Goal: Task Accomplishment & Management: Use online tool/utility

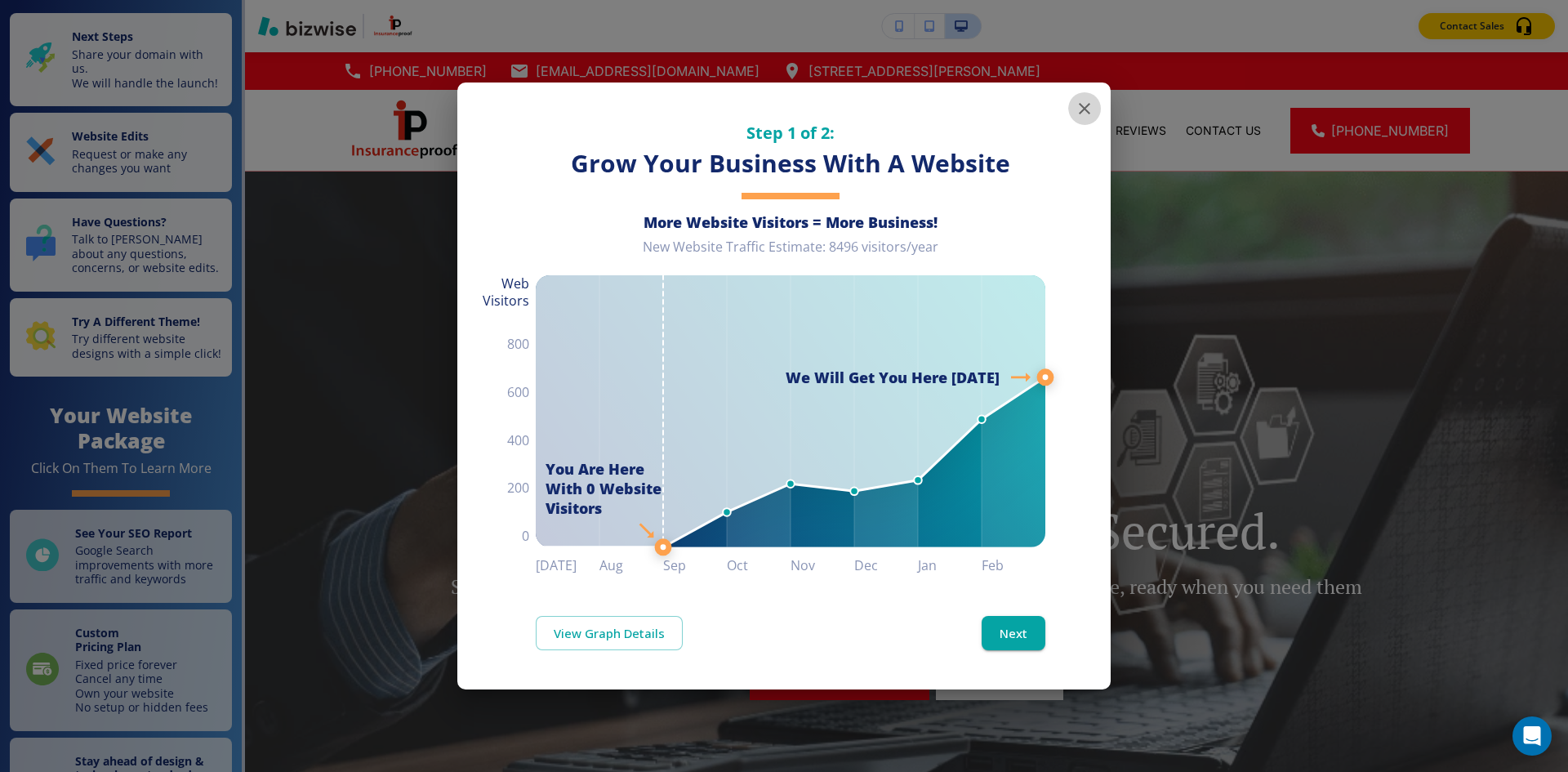
click at [1079, 109] on icon "button" at bounding box center [1084, 109] width 20 height 20
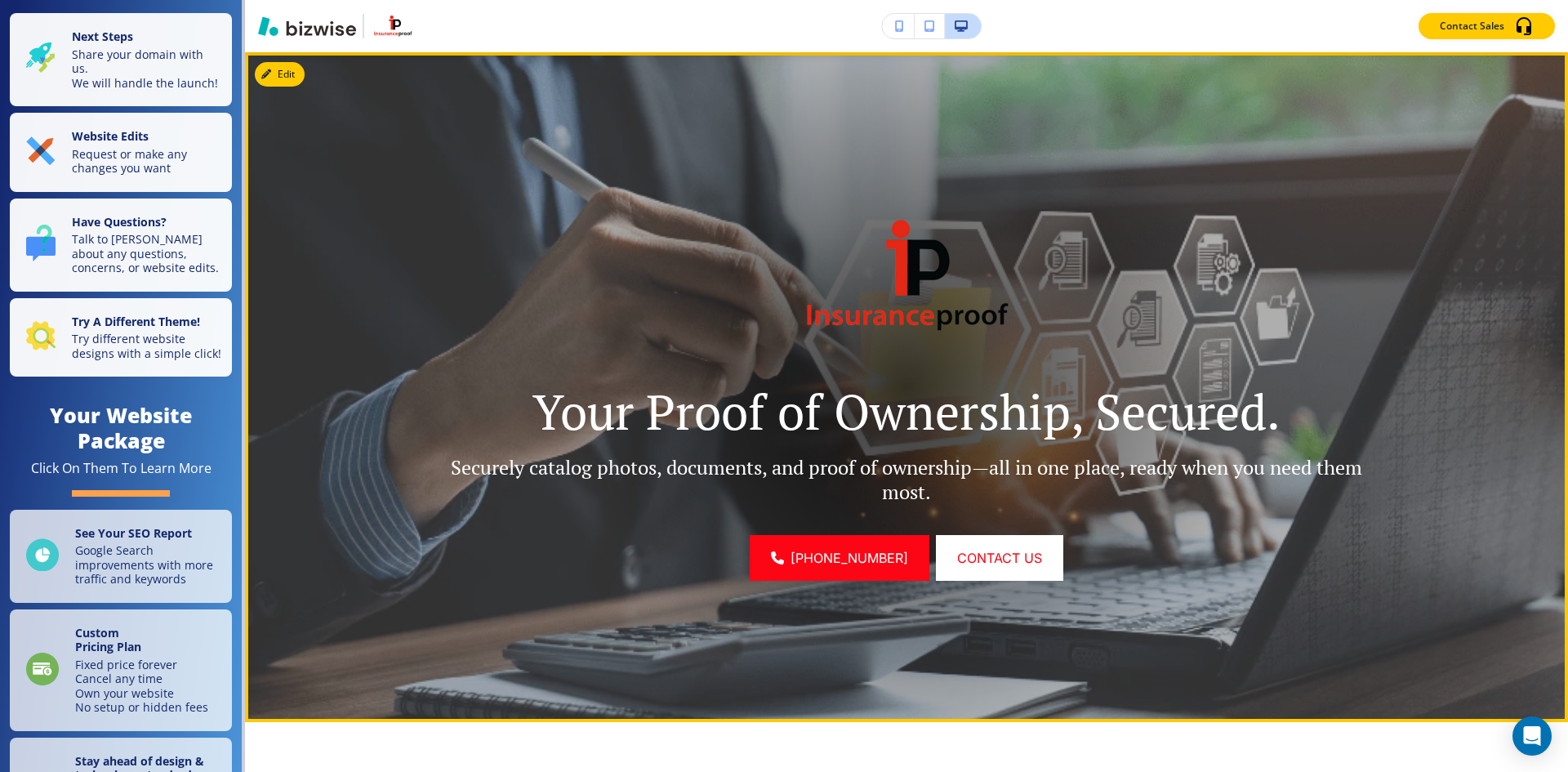
scroll to position [82, 0]
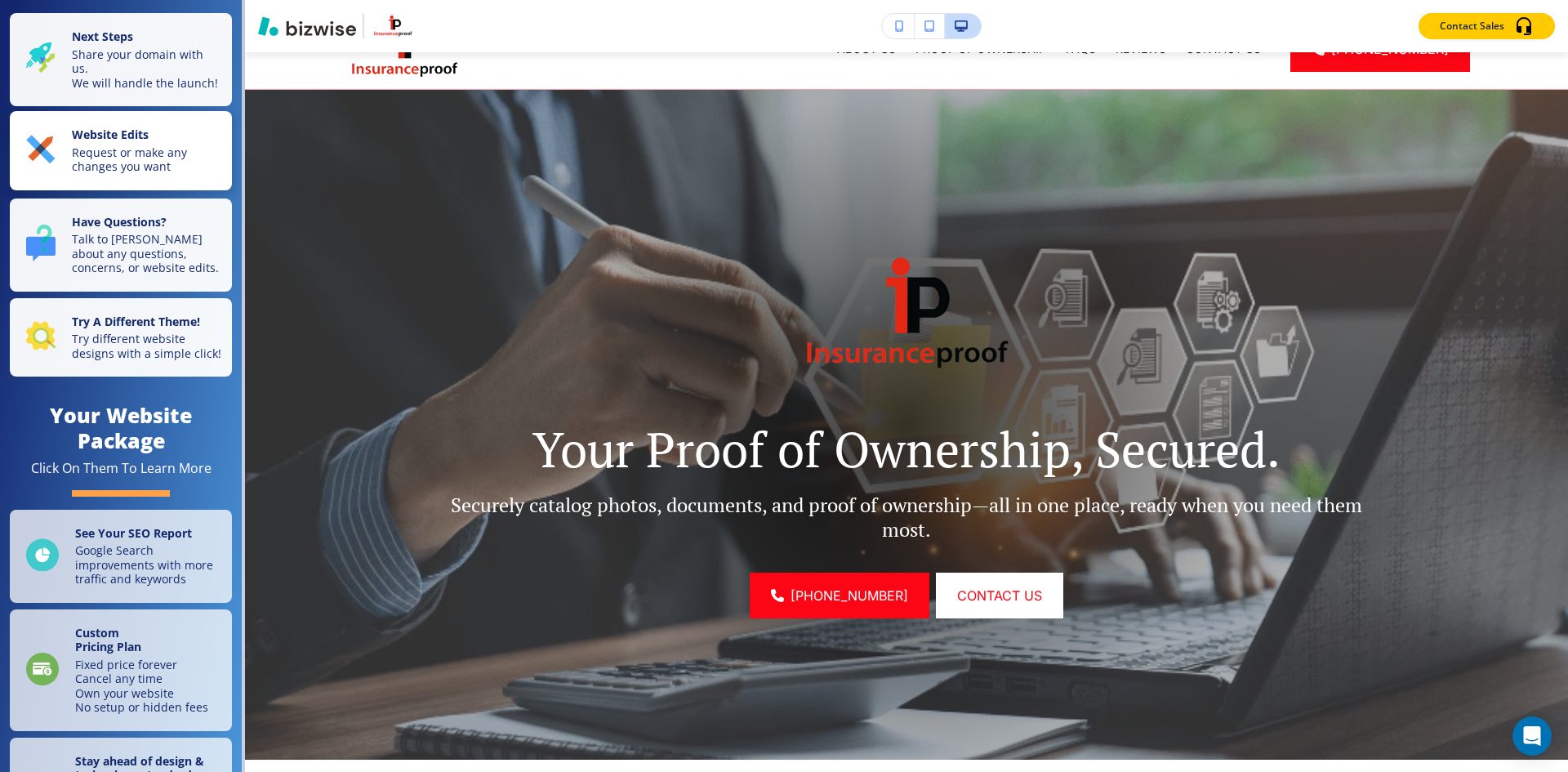
click at [86, 174] on p "Request or make any changes you want" at bounding box center [147, 160] width 151 height 29
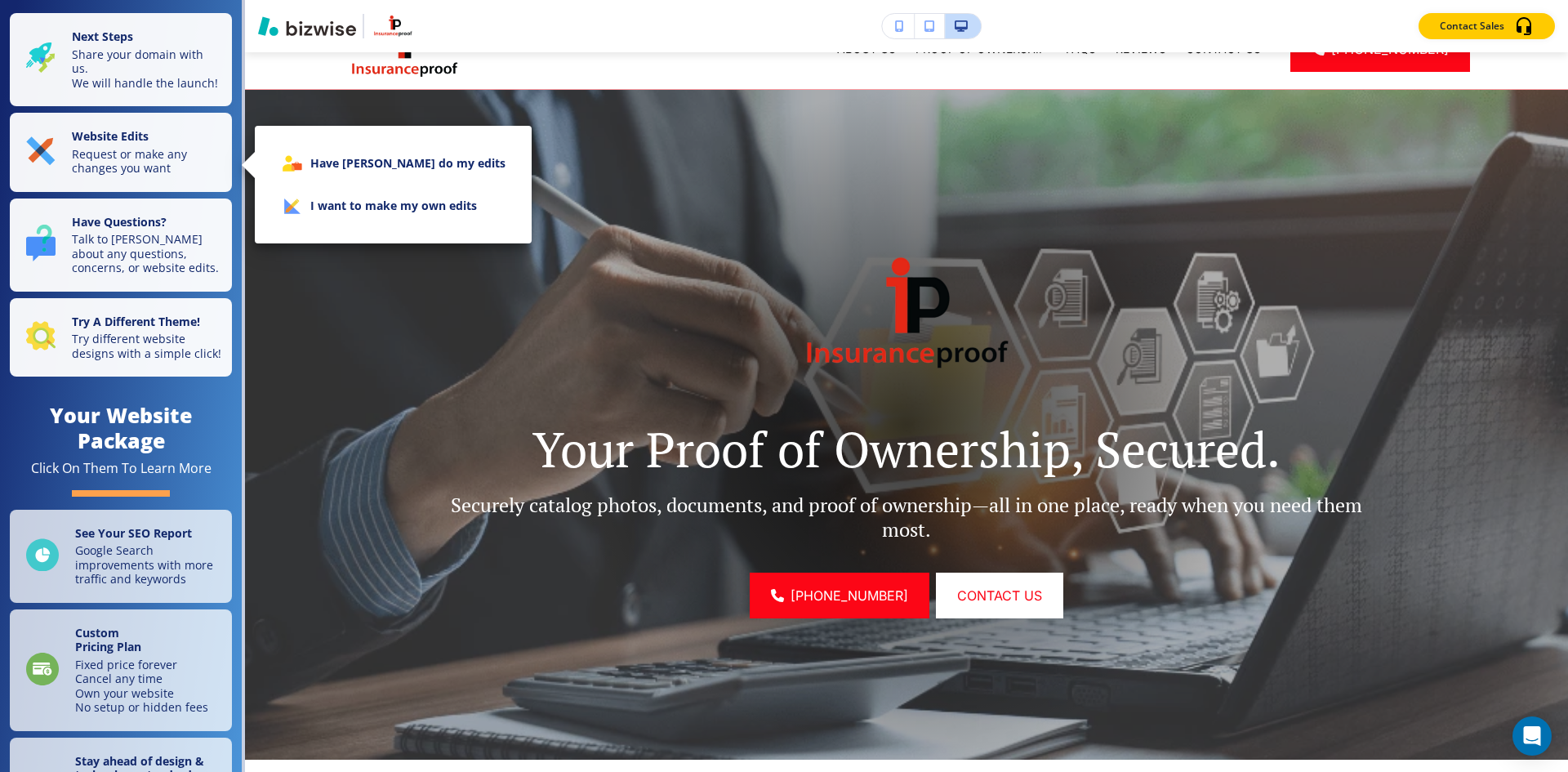
click at [424, 172] on li "Have [PERSON_NAME] do my edits" at bounding box center [392, 163] width 250 height 43
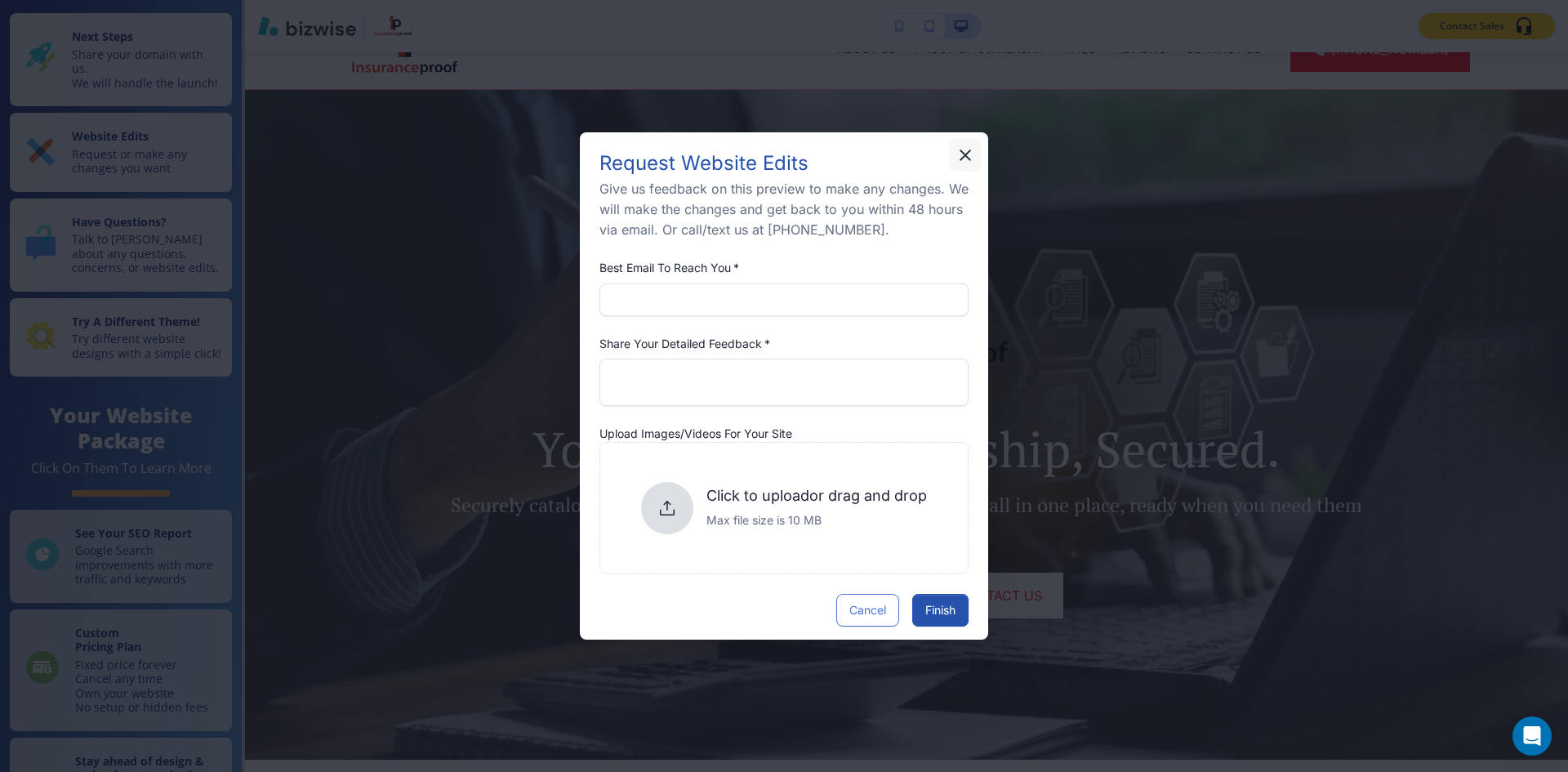
click at [971, 152] on icon "button" at bounding box center [965, 155] width 20 height 20
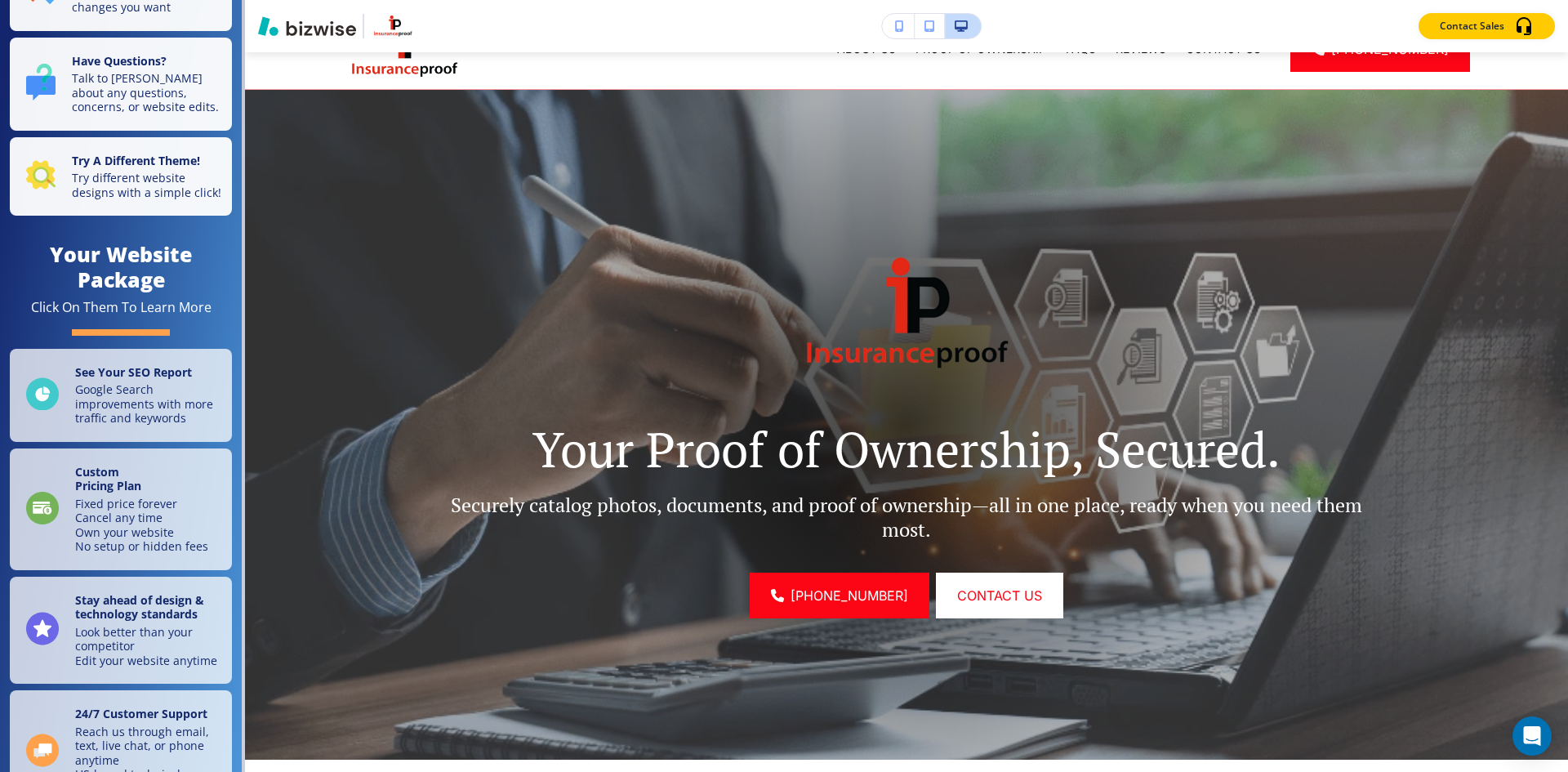
scroll to position [245, 0]
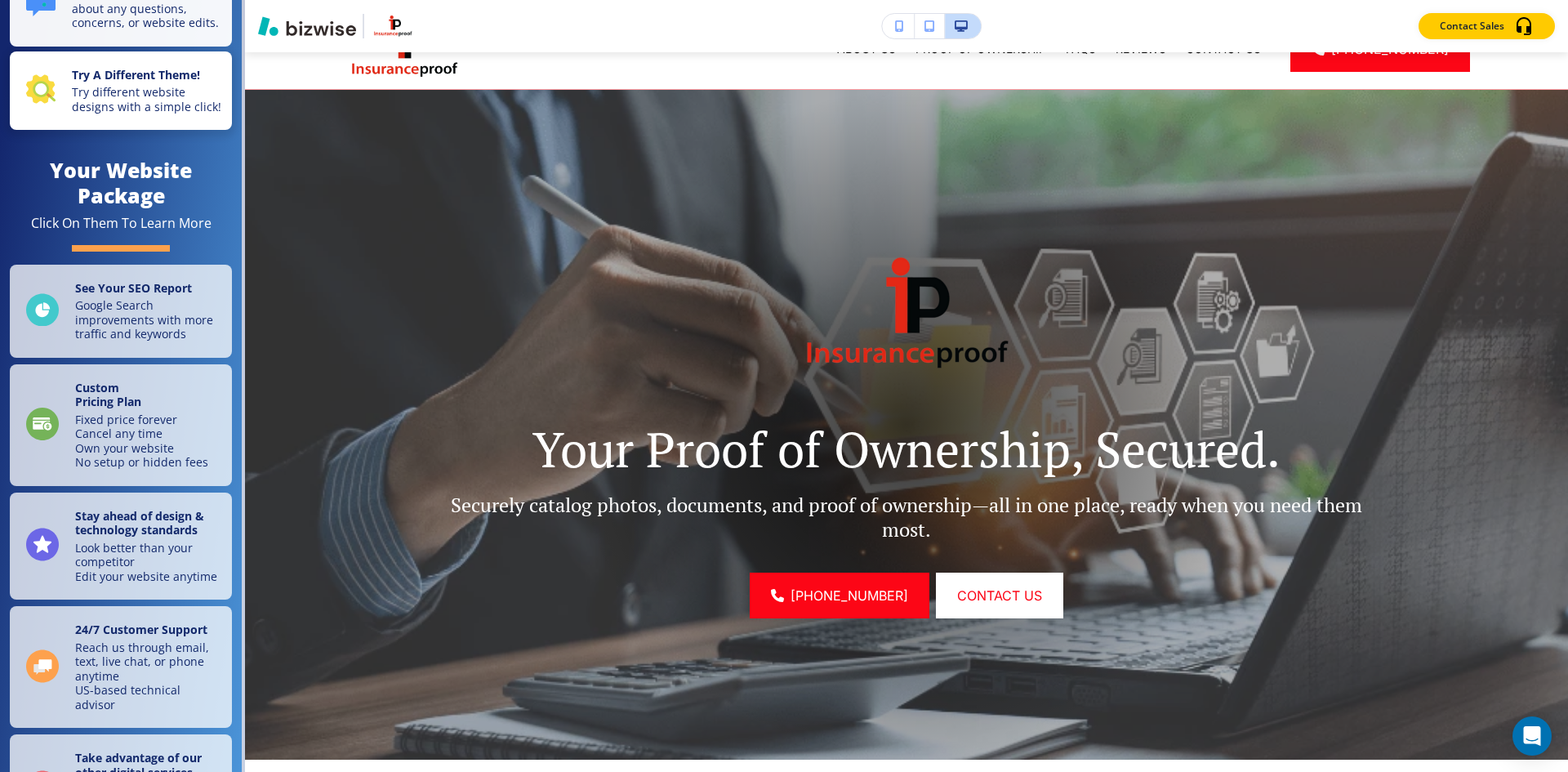
click at [94, 131] on button "Try A Different Theme! Try different website designs with a simple click!" at bounding box center [120, 91] width 222 height 79
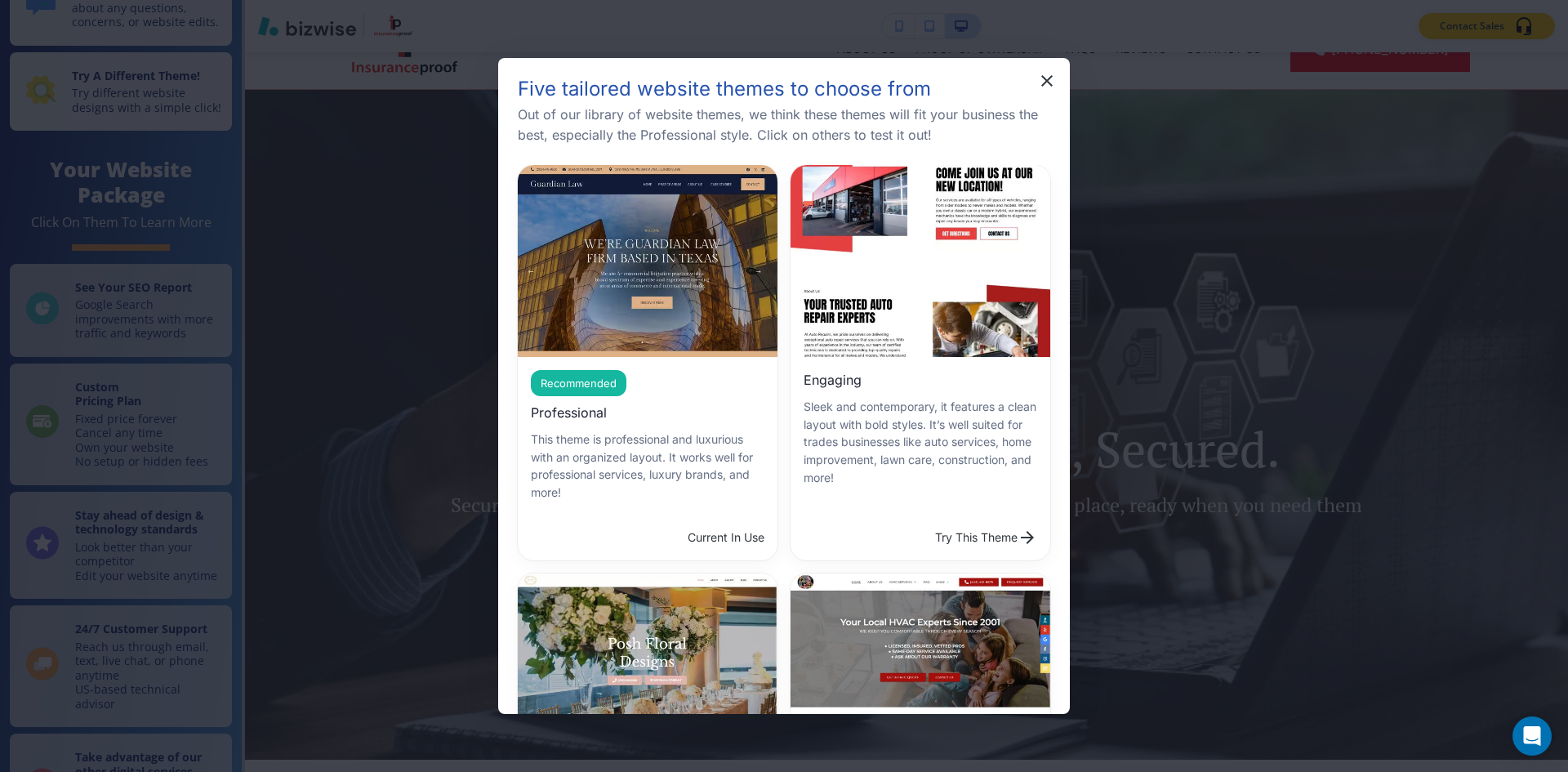
scroll to position [0, 0]
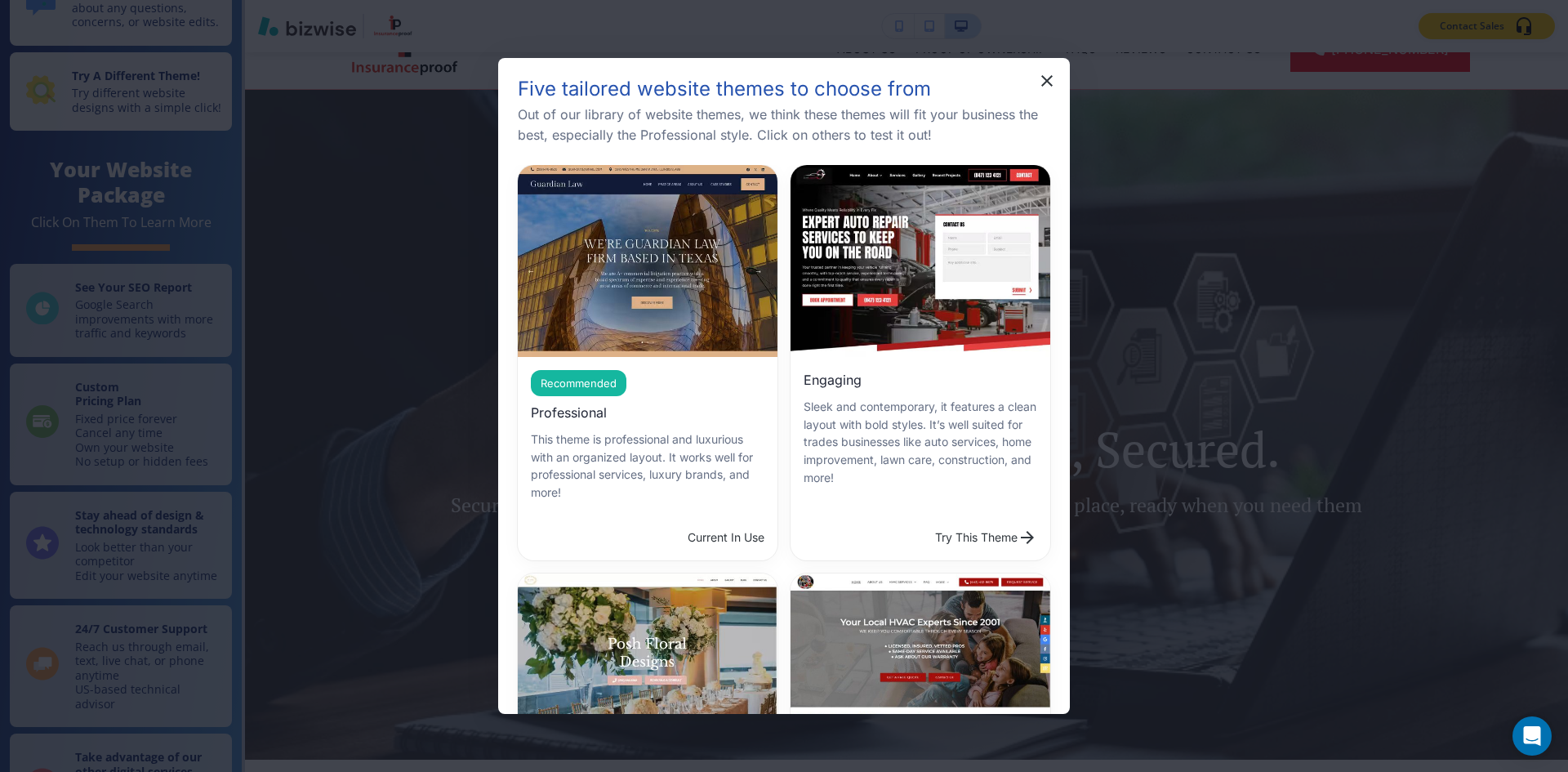
click at [928, 521] on button "Try This Theme" at bounding box center [985, 537] width 115 height 33
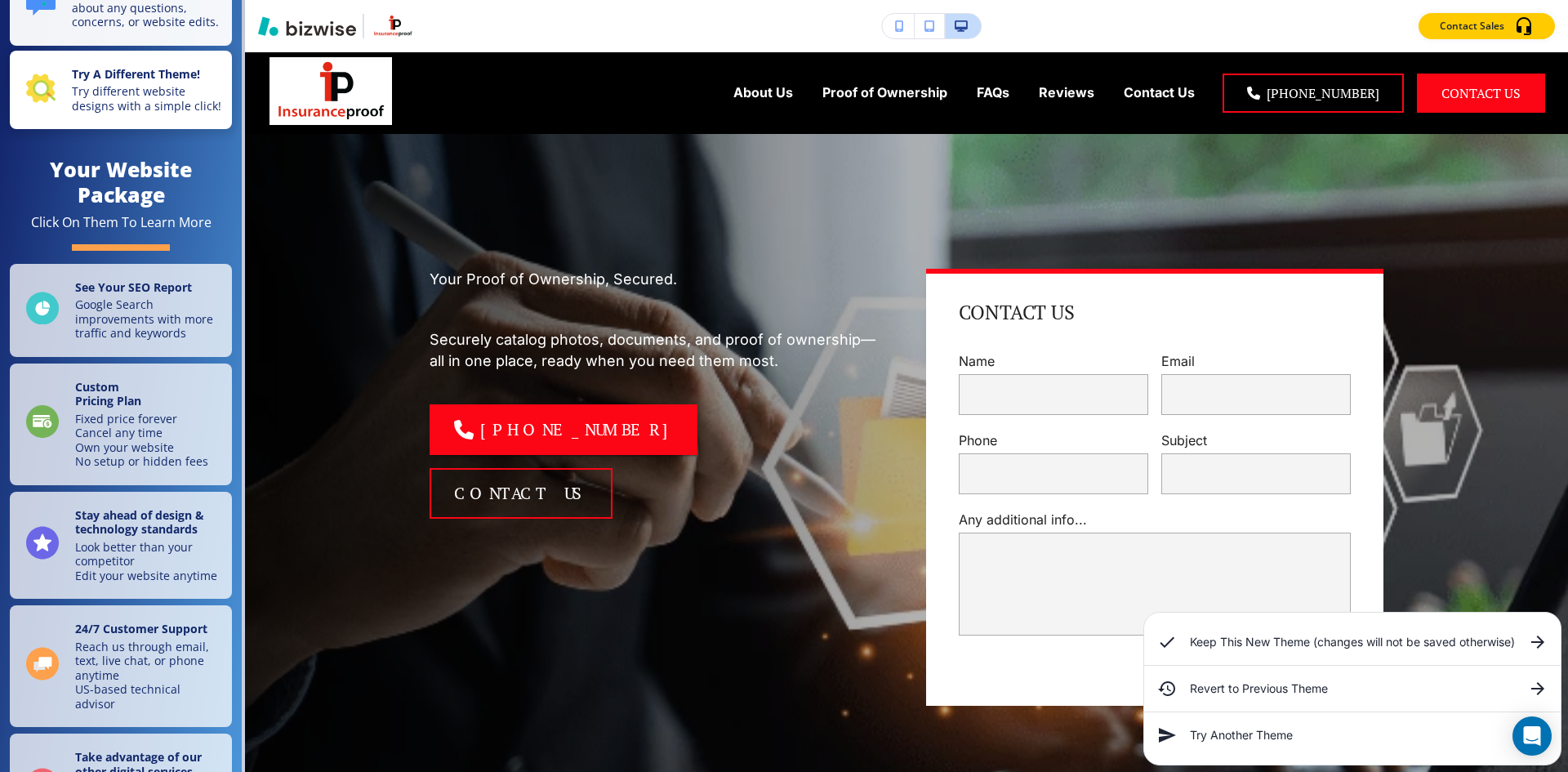
click at [86, 112] on p "Try different website designs with a simple click!" at bounding box center [147, 98] width 151 height 29
